Goal: Navigation & Orientation: Find specific page/section

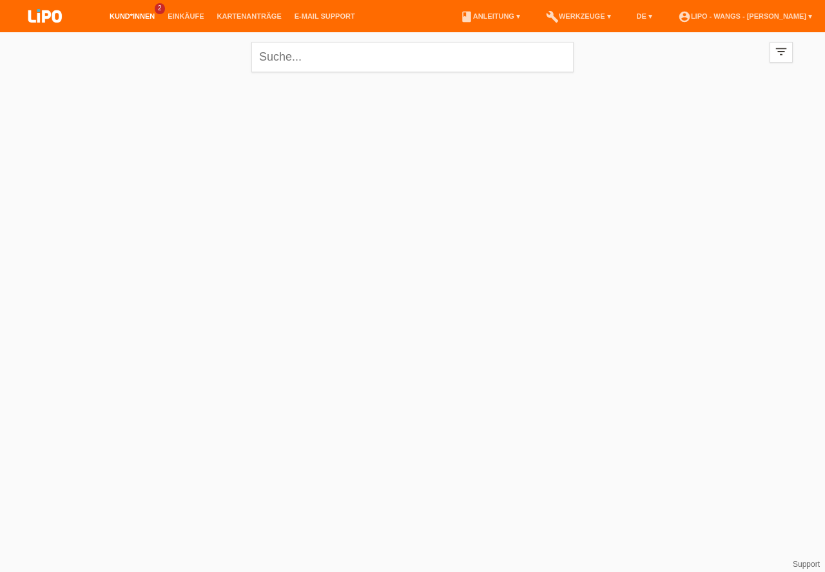
click at [48, 21] on img at bounding box center [45, 17] width 64 height 34
click at [135, 20] on link "Kund*innen" at bounding box center [132, 16] width 58 height 8
click at [44, 13] on img at bounding box center [45, 17] width 64 height 34
click at [140, 11] on li "Kund*innen 2" at bounding box center [132, 16] width 58 height 33
click at [140, 20] on link "Kund*innen" at bounding box center [132, 16] width 58 height 8
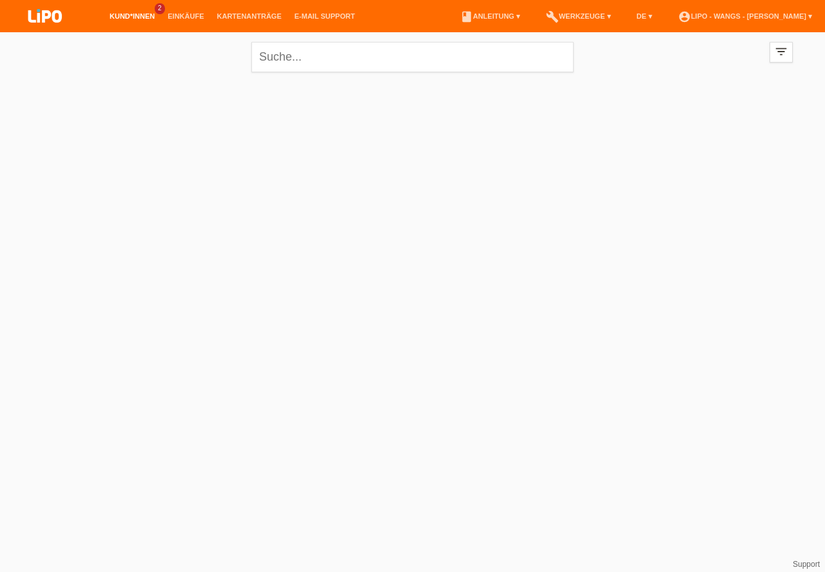
click at [167, 12] on li "Einkäufe" at bounding box center [185, 16] width 49 height 33
click at [170, 17] on link "Einkäufe" at bounding box center [185, 16] width 49 height 8
click at [237, 17] on link "Kartenanträge" at bounding box center [249, 16] width 77 height 8
click at [711, 15] on link "account_circle LIPO - Wangs - Qendrim Rama ▾" at bounding box center [745, 16] width 147 height 8
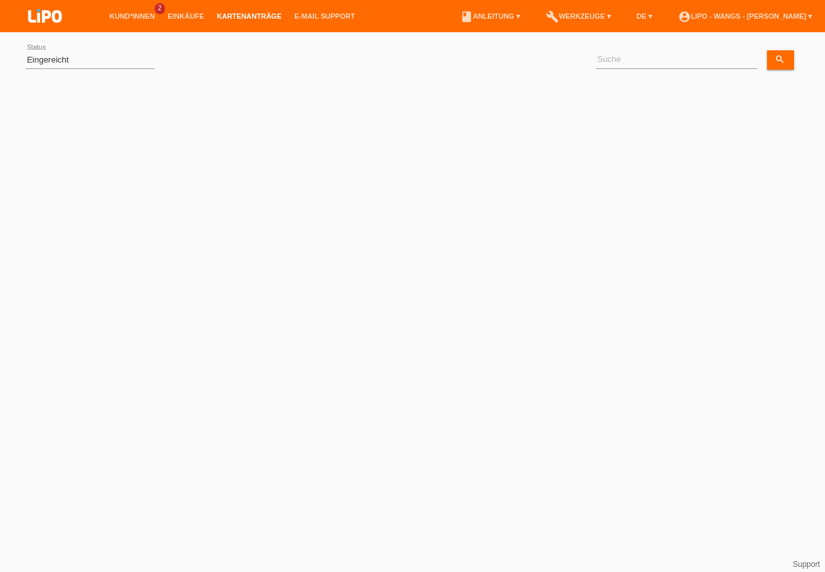
click at [39, 14] on img at bounding box center [45, 17] width 64 height 34
click at [130, 16] on link "Kund*innen" at bounding box center [132, 16] width 58 height 8
click at [784, 15] on link "account_circle LIPO - Wangs - Qendrim Rama ▾" at bounding box center [745, 16] width 147 height 8
click at [810, 15] on link "account_circle LIPO - Wangs - Qendrim Rama ▾" at bounding box center [745, 16] width 147 height 8
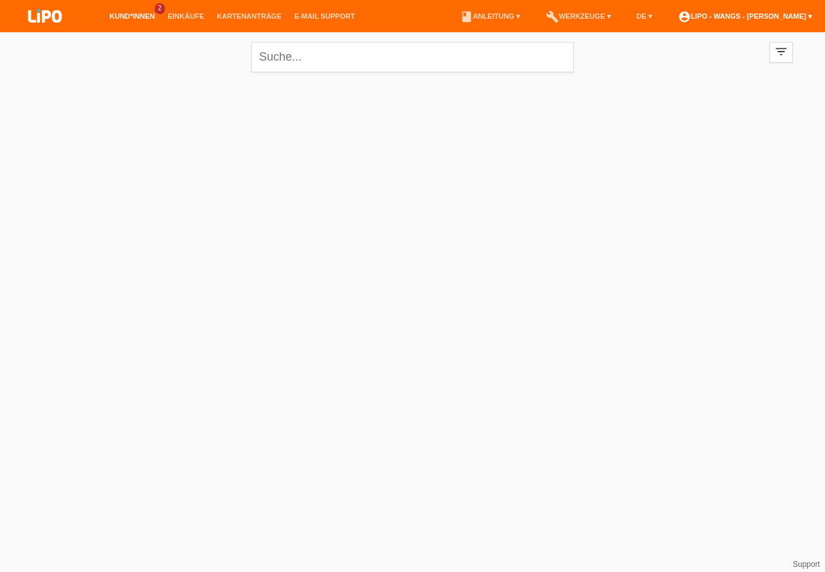
click at [810, 15] on link "account_circle LIPO - Wangs - Qendrim Rama ▾" at bounding box center [745, 16] width 147 height 8
click at [783, 49] on icon "filter_list" at bounding box center [782, 51] width 14 height 14
click at [813, 17] on link "account_circle LIPO - Wangs - Qendrim Rama ▾" at bounding box center [745, 16] width 147 height 8
click at [761, 13] on link "account_circle LIPO - Wangs - Qendrim Rama ▾" at bounding box center [745, 16] width 147 height 8
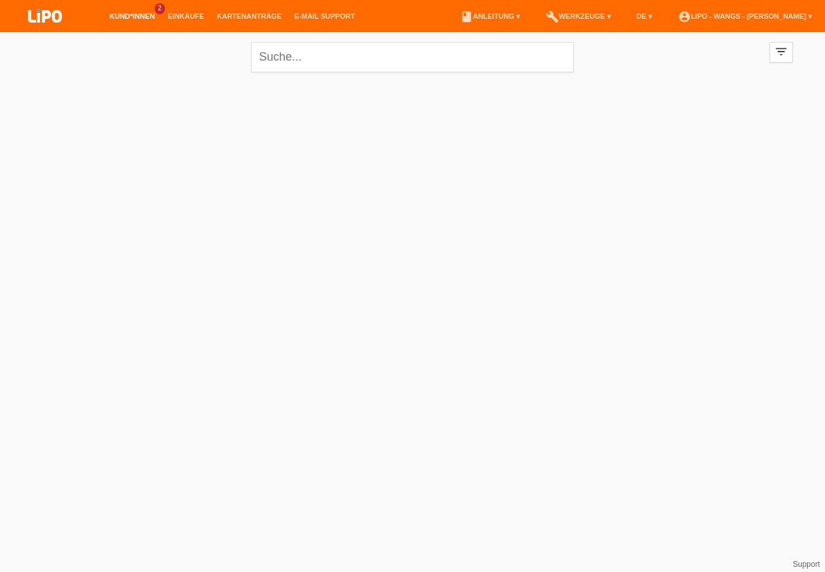
click at [59, 8] on img at bounding box center [45, 17] width 64 height 34
click at [55, 17] on img at bounding box center [45, 17] width 64 height 34
click at [782, 57] on icon "filter_list" at bounding box center [782, 51] width 14 height 14
click at [812, 14] on link "account_circle LIPO - Wangs - Qendrim Rama ▾" at bounding box center [745, 16] width 147 height 8
click at [812, 15] on link "account_circle LIPO - Wangs - Qendrim Rama ▾" at bounding box center [745, 16] width 147 height 8
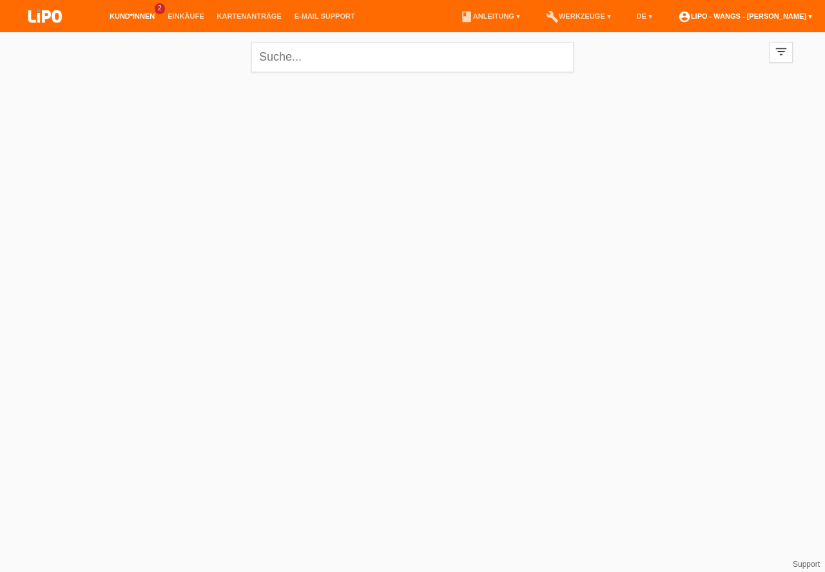
click at [812, 15] on link "account_circle LIPO - Wangs - Qendrim Rama ▾" at bounding box center [745, 16] width 147 height 8
click at [814, 15] on link "account_circle LIPO - Wangs - Qendrim Rama ▾" at bounding box center [745, 16] width 147 height 8
click at [815, 18] on link "account_circle LIPO - Wangs - Qendrim Rama ▾" at bounding box center [745, 16] width 147 height 8
click at [814, 19] on link "account_circle LIPO - Wangs - Qendrim Rama ▾" at bounding box center [745, 16] width 147 height 8
click at [815, 18] on link "account_circle LIPO - Wangs - Qendrim Rama ▾" at bounding box center [745, 16] width 147 height 8
